Goal: Transaction & Acquisition: Purchase product/service

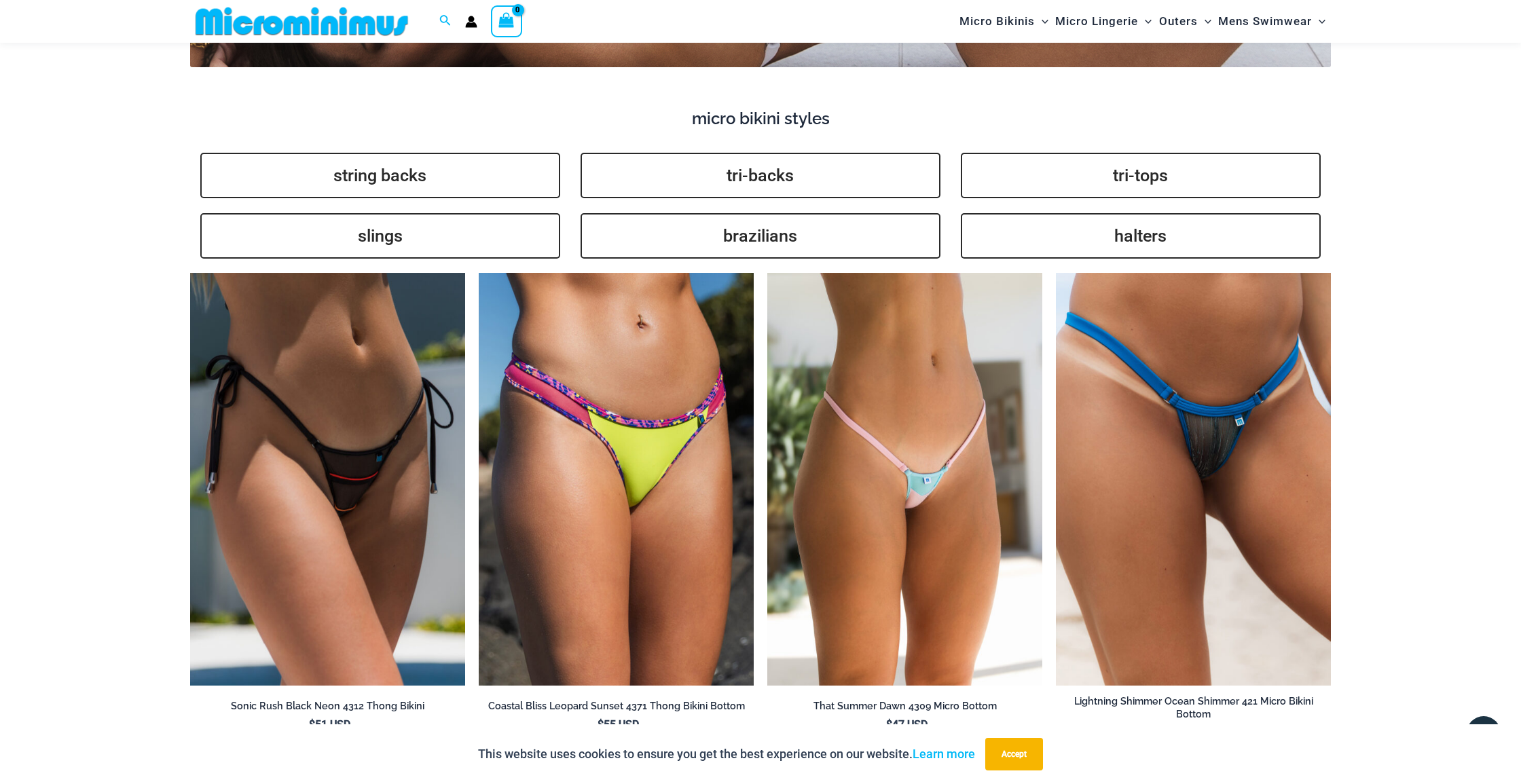
scroll to position [3508, 0]
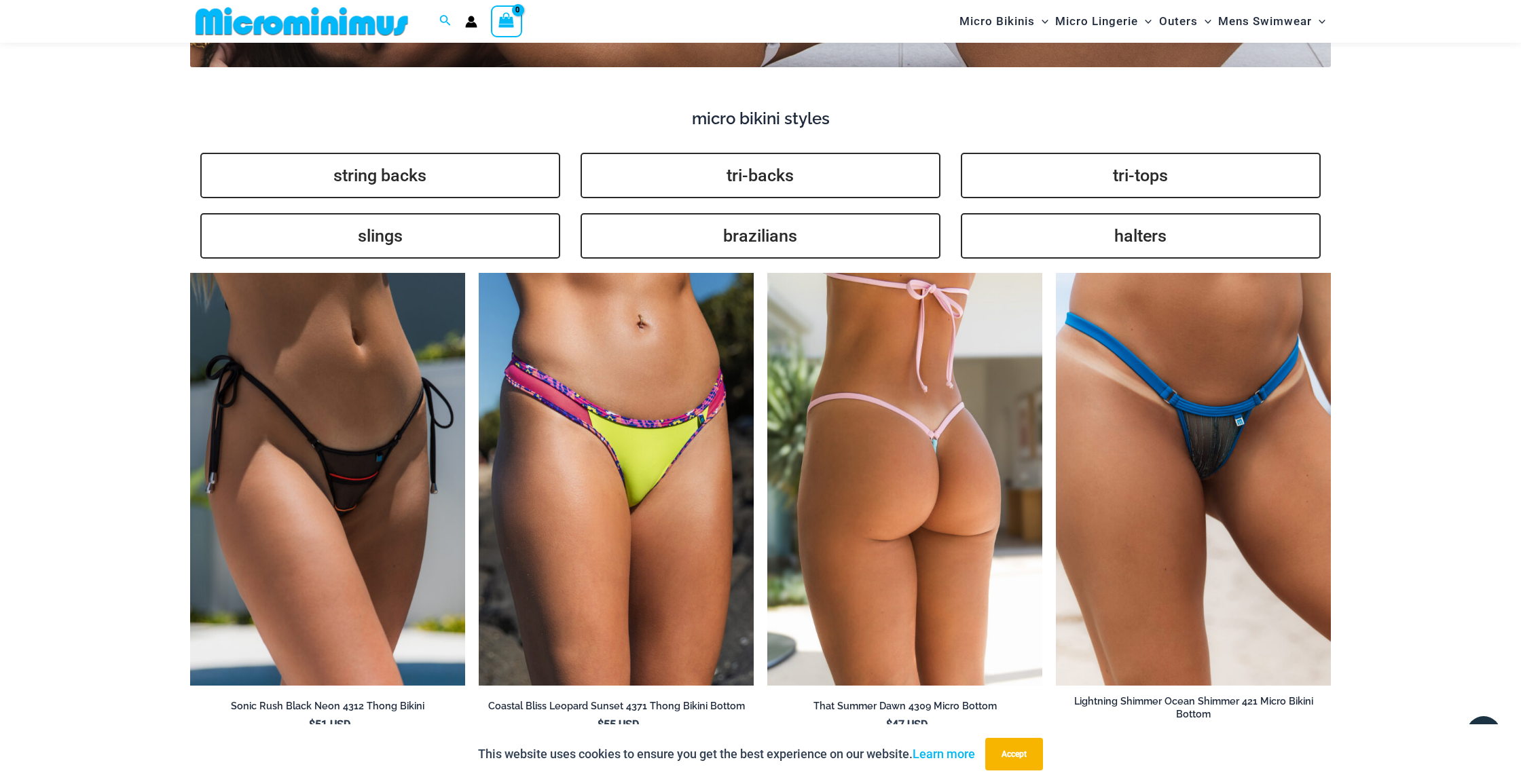
click at [917, 488] on img at bounding box center [905, 478] width 275 height 413
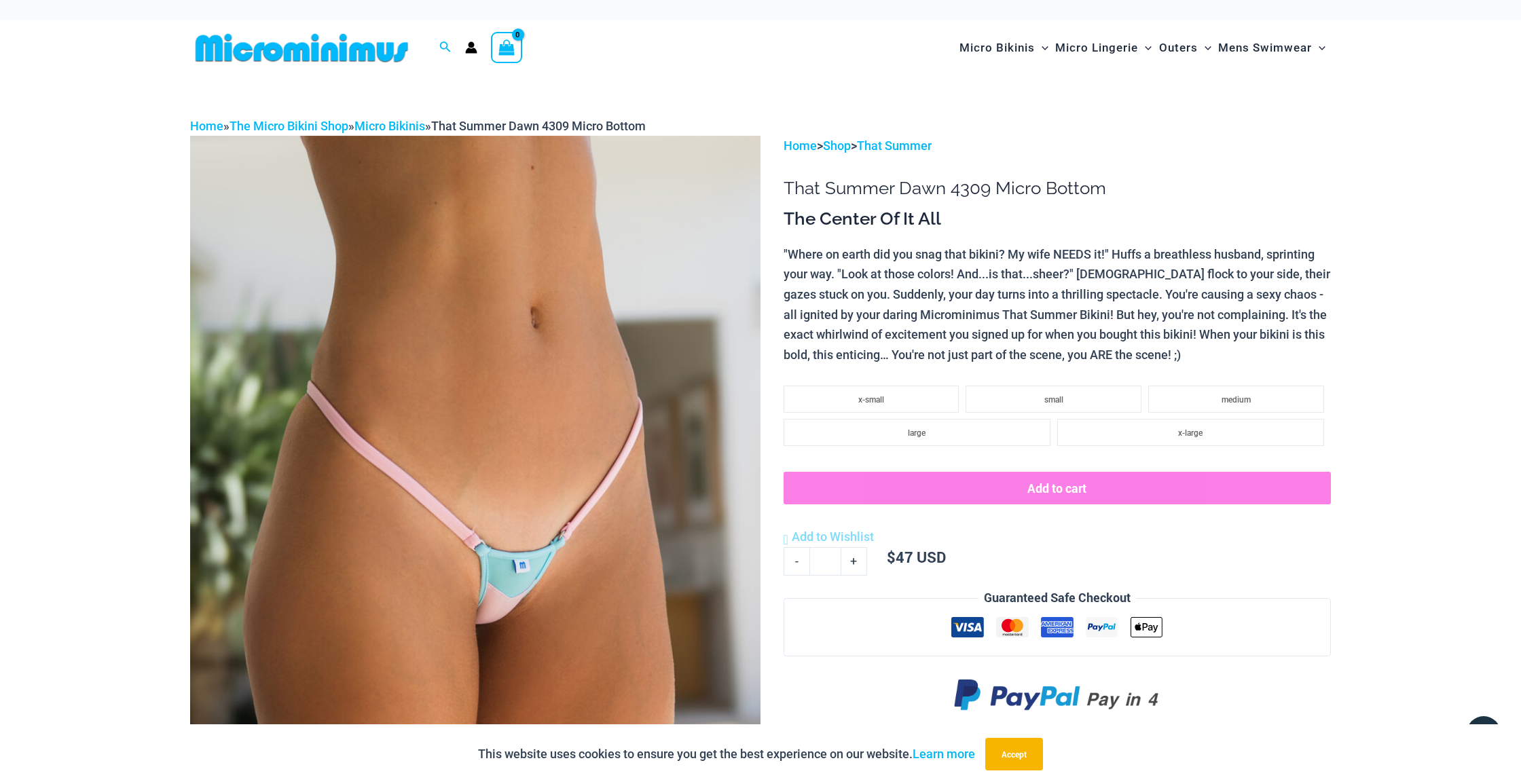
click at [531, 567] on img at bounding box center [475, 563] width 570 height 855
